Goal: Task Accomplishment & Management: Manage account settings

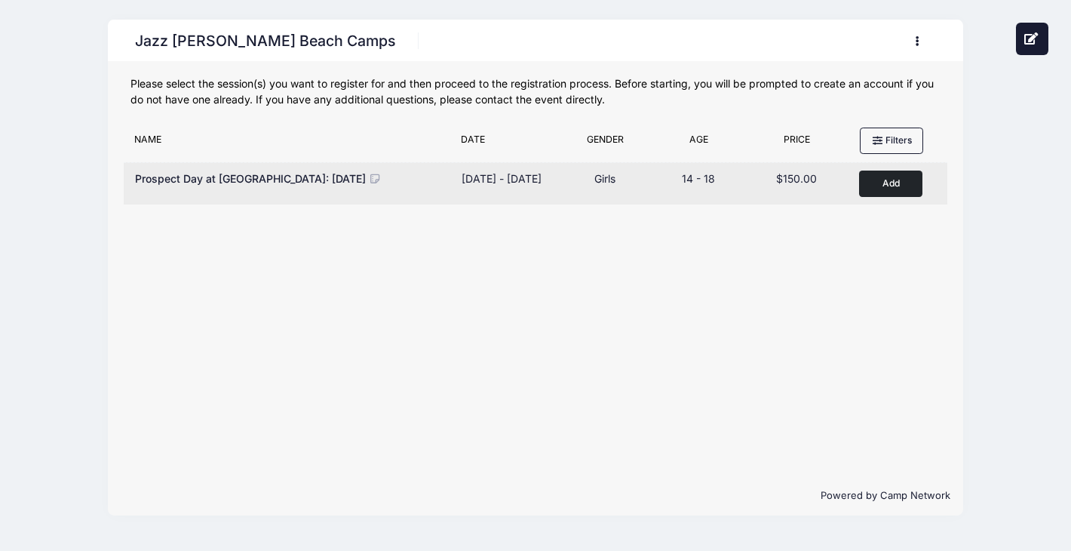
click at [529, 182] on div "Sep 27 - Sep 27, 2025" at bounding box center [502, 178] width 80 height 16
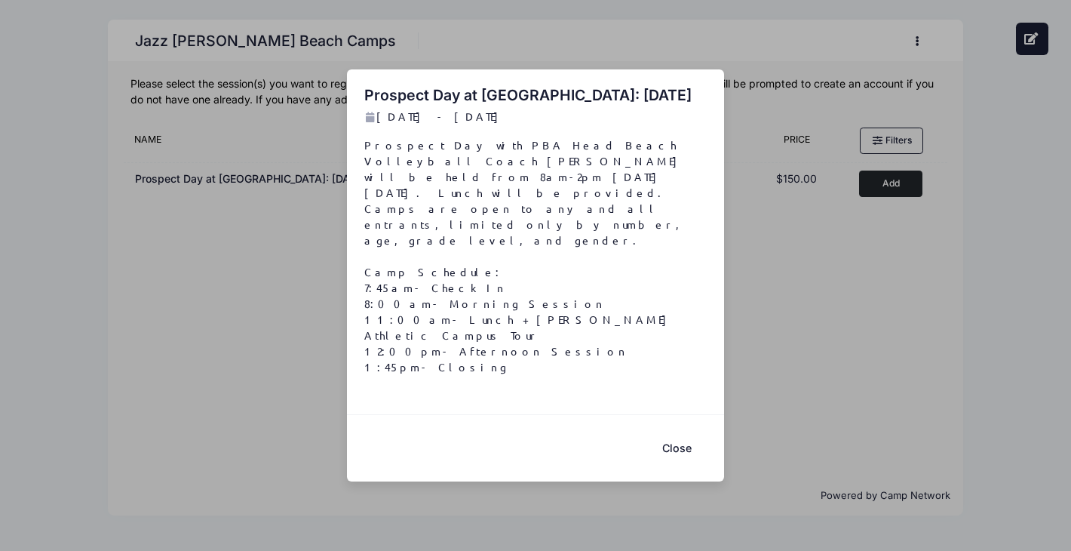
click at [690, 435] on button "Close" at bounding box center [676, 447] width 60 height 32
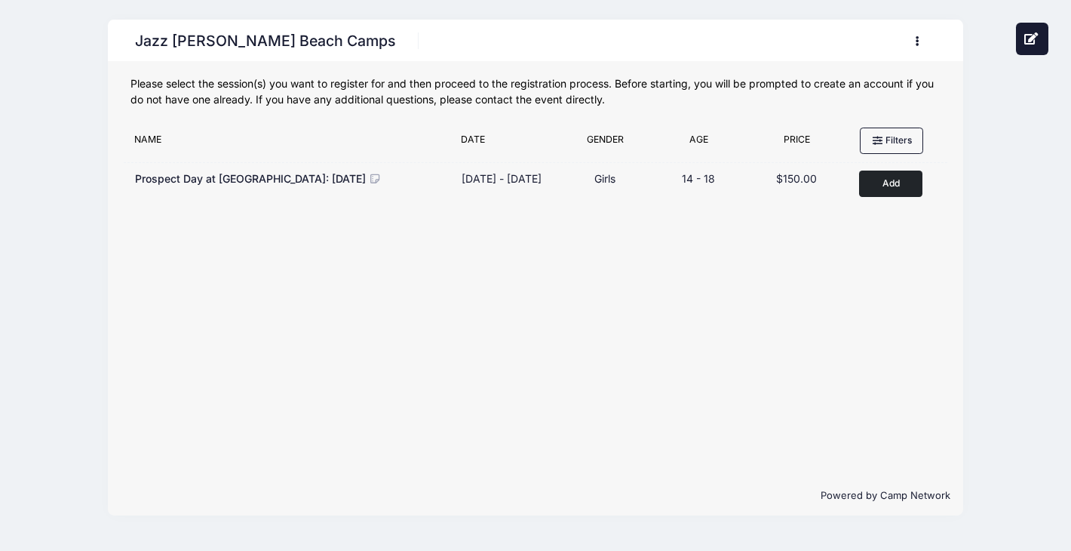
click at [920, 32] on button "button" at bounding box center [920, 41] width 41 height 26
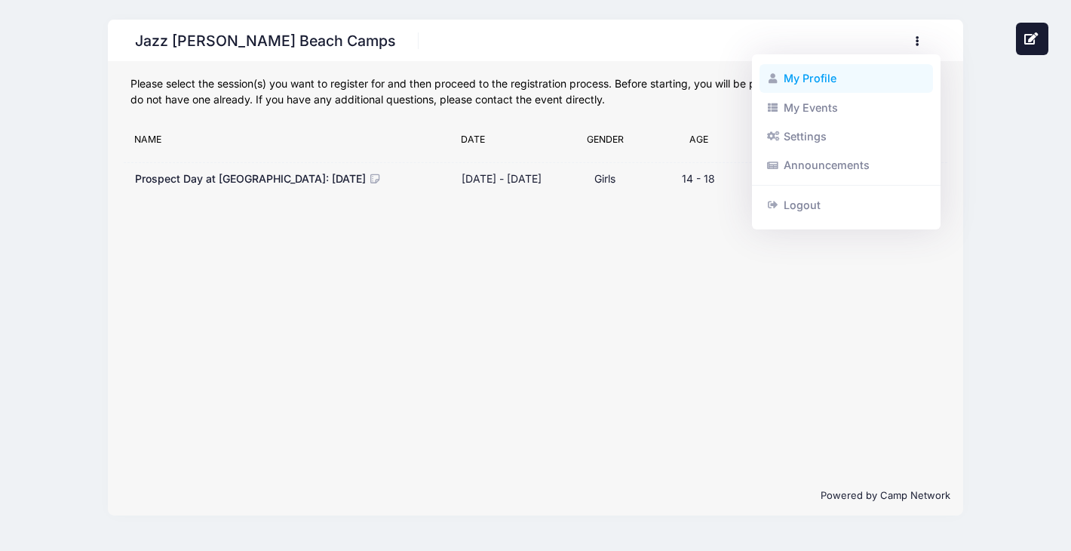
click at [814, 79] on link "My Profile" at bounding box center [846, 78] width 174 height 29
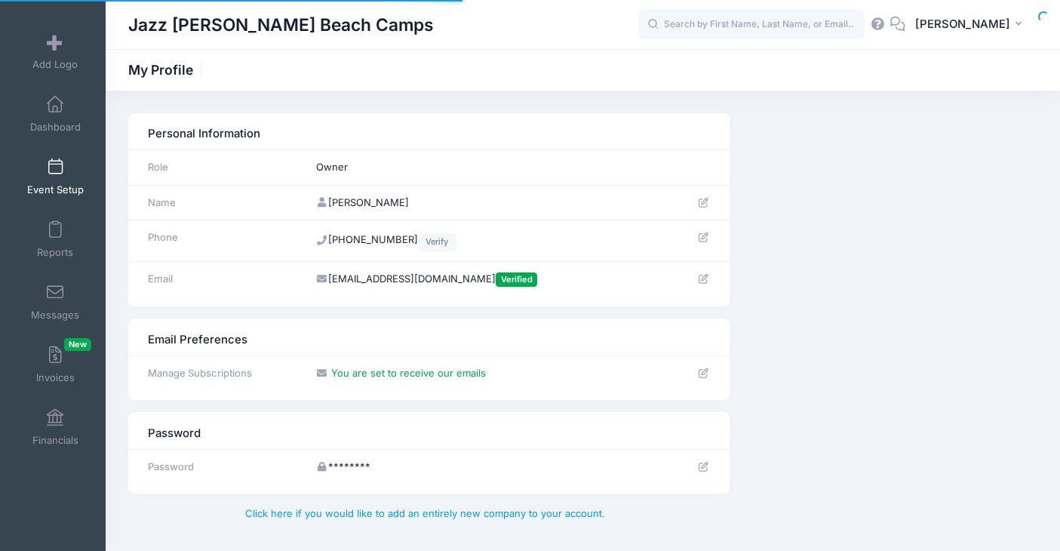
click at [44, 186] on span "Event Setup" at bounding box center [55, 189] width 57 height 13
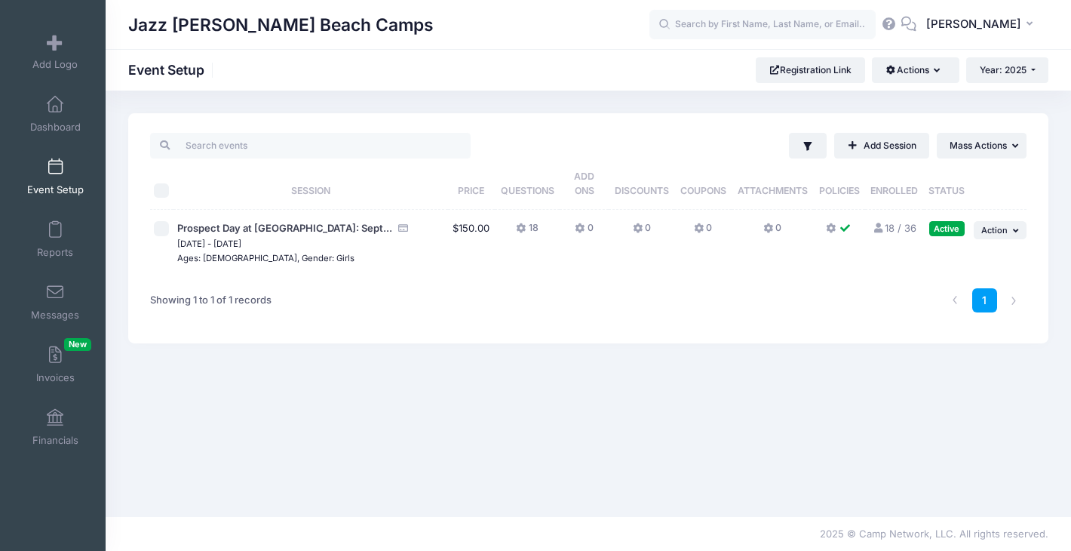
click at [887, 225] on link "18 / 36 Full" at bounding box center [895, 228] width 44 height 12
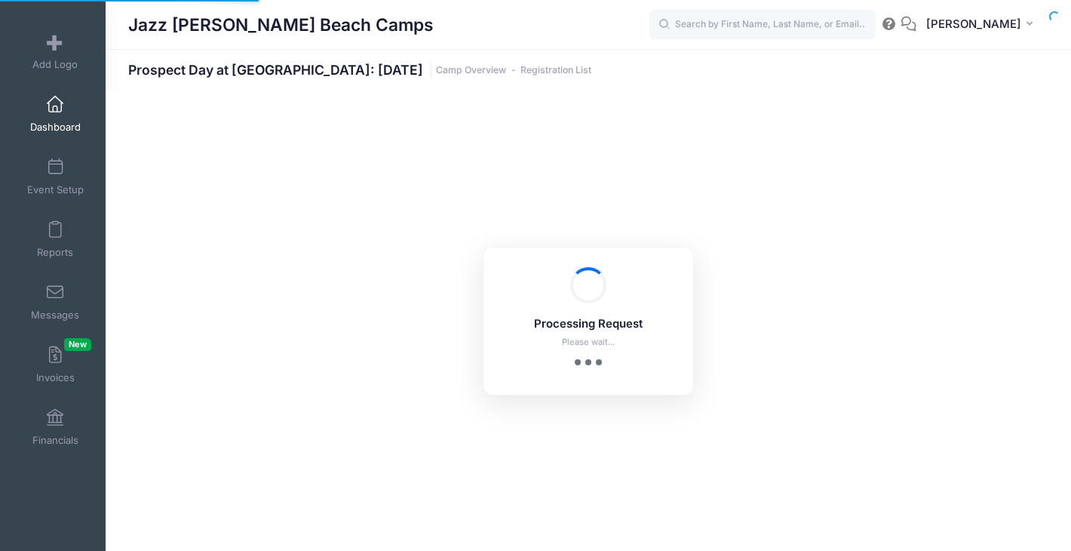
select select "10"
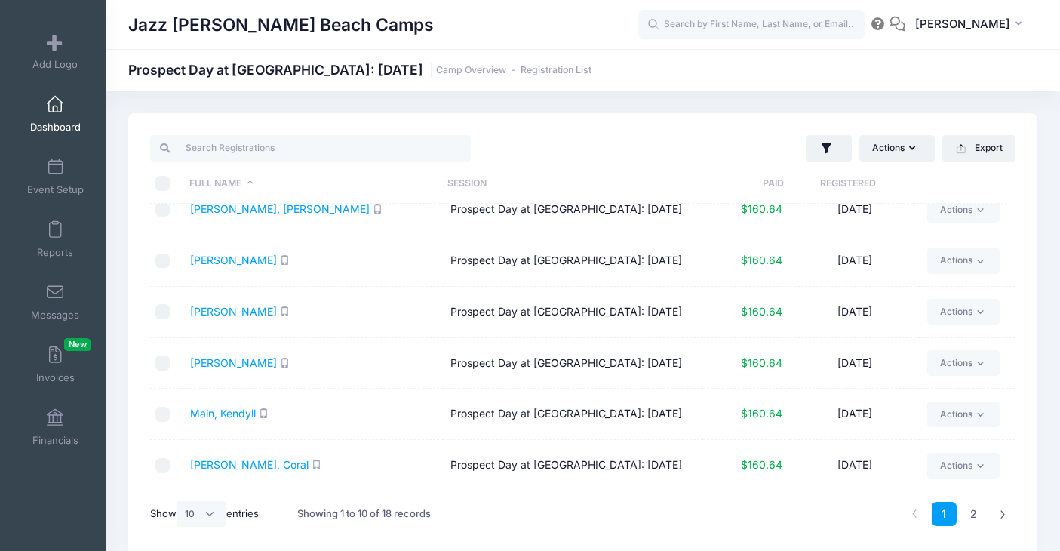
scroll to position [281, 0]
